Goal: Information Seeking & Learning: Find specific fact

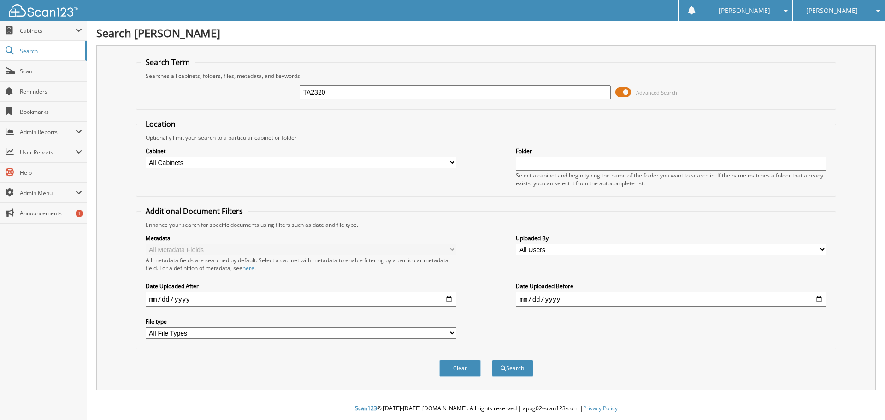
type input "TA2320"
click at [492, 359] on button "Search" at bounding box center [512, 367] width 41 height 17
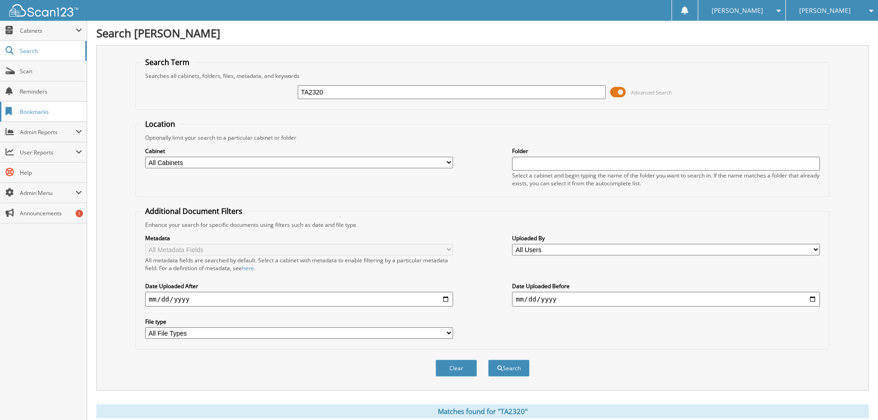
drag, startPoint x: 329, startPoint y: 90, endPoint x: 53, endPoint y: 118, distance: 277.8
click at [152, 107] on fieldset "Search Term Searches all cabinets, folders, files, metadata, and keywords TA232…" at bounding box center [482, 83] width 694 height 53
type input "TA2320"
click at [488, 359] on button "Search" at bounding box center [508, 367] width 41 height 17
